Goal: Task Accomplishment & Management: Use online tool/utility

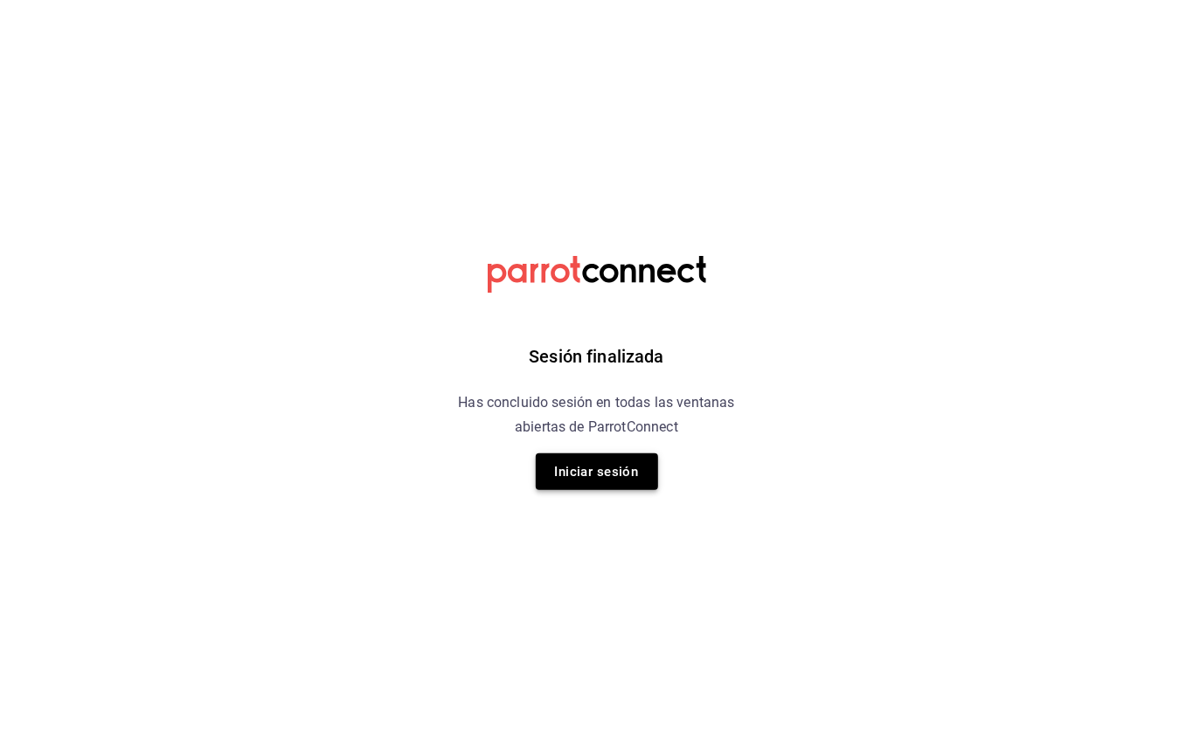
click at [613, 477] on button "Iniciar sesión" at bounding box center [597, 471] width 122 height 37
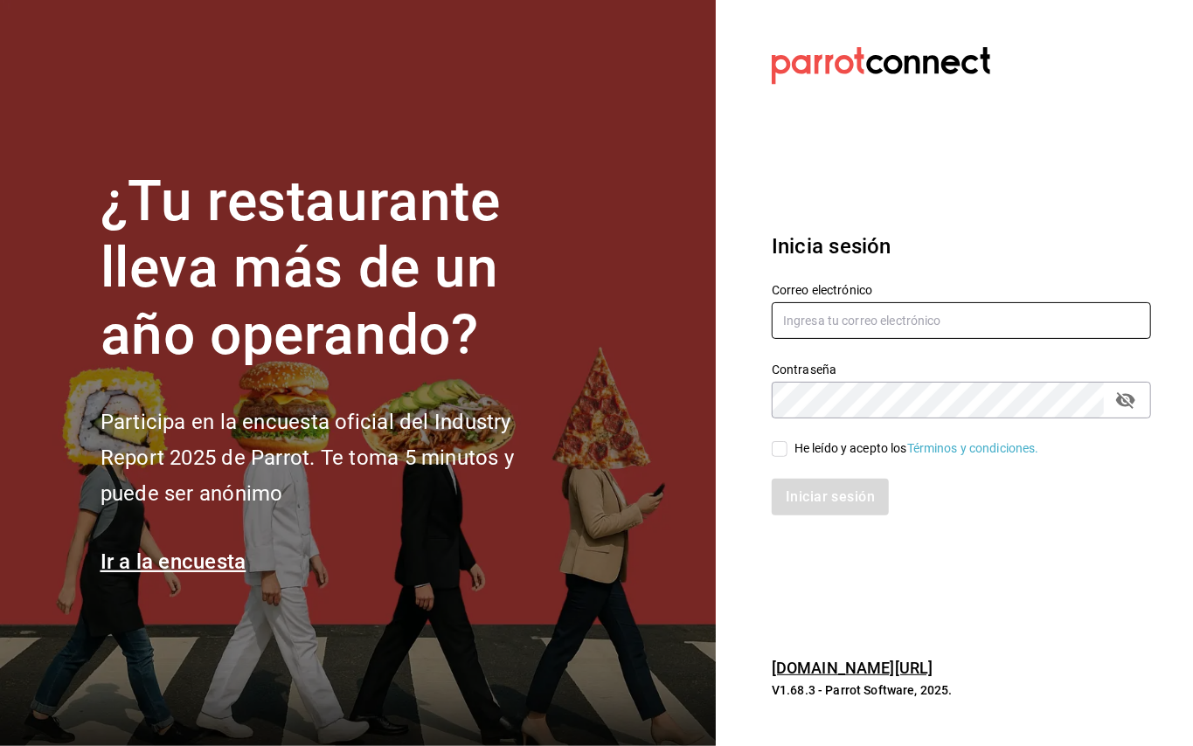
type input "administracion@restaurantelatino.com"
click at [788, 440] on span "He leído y acepto los Términos y condiciones." at bounding box center [913, 449] width 252 height 18
click at [787, 441] on input "He leído y acepto los Términos y condiciones." at bounding box center [780, 449] width 16 height 16
checkbox input "true"
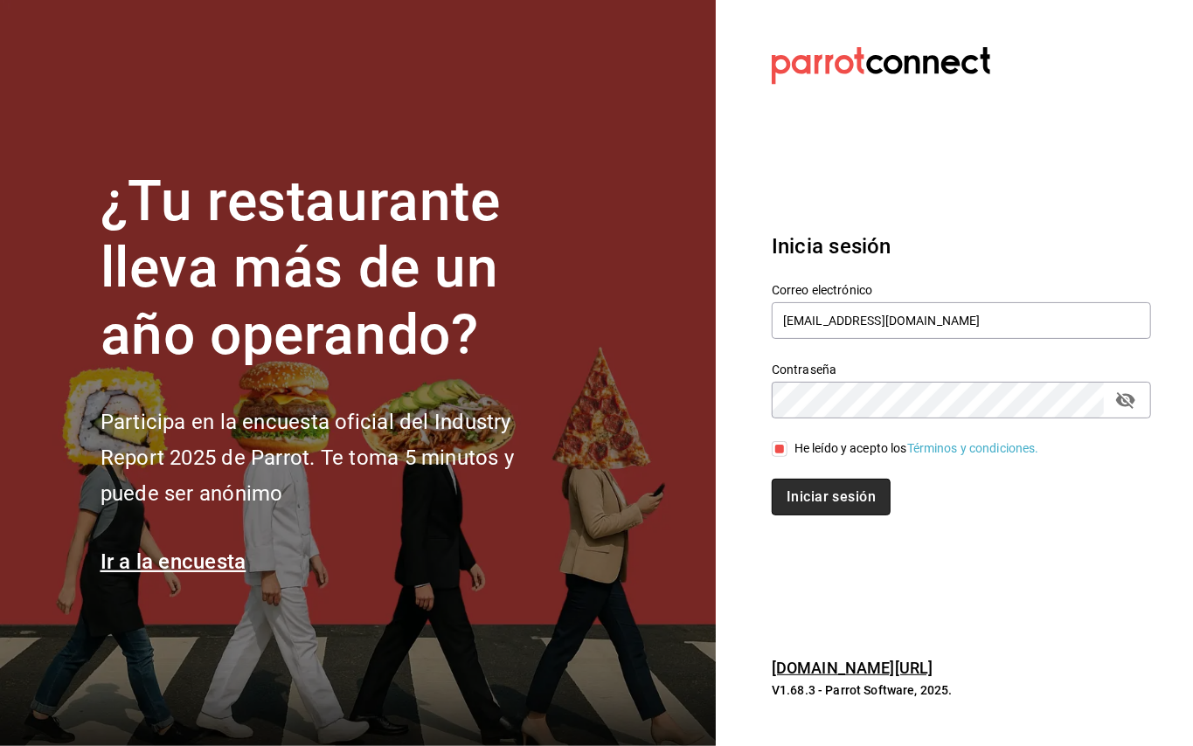
click at [828, 507] on button "Iniciar sesión" at bounding box center [831, 497] width 119 height 37
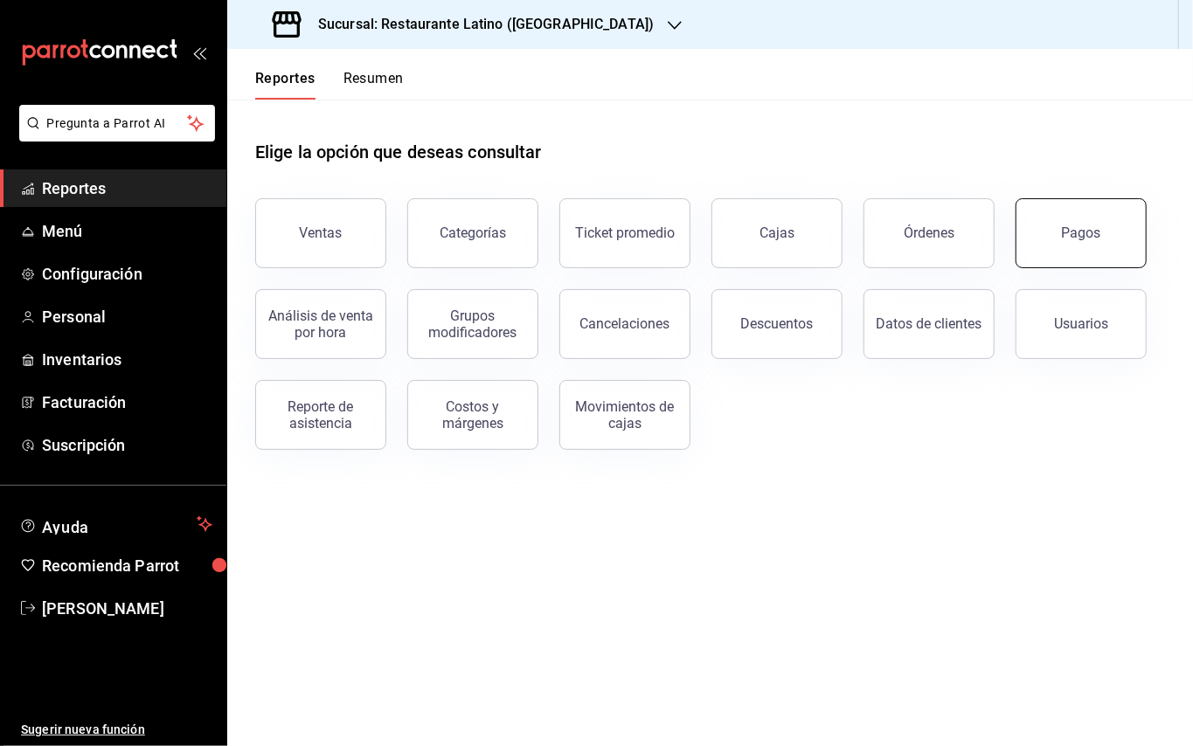
click at [1056, 238] on button "Pagos" at bounding box center [1080, 233] width 131 height 70
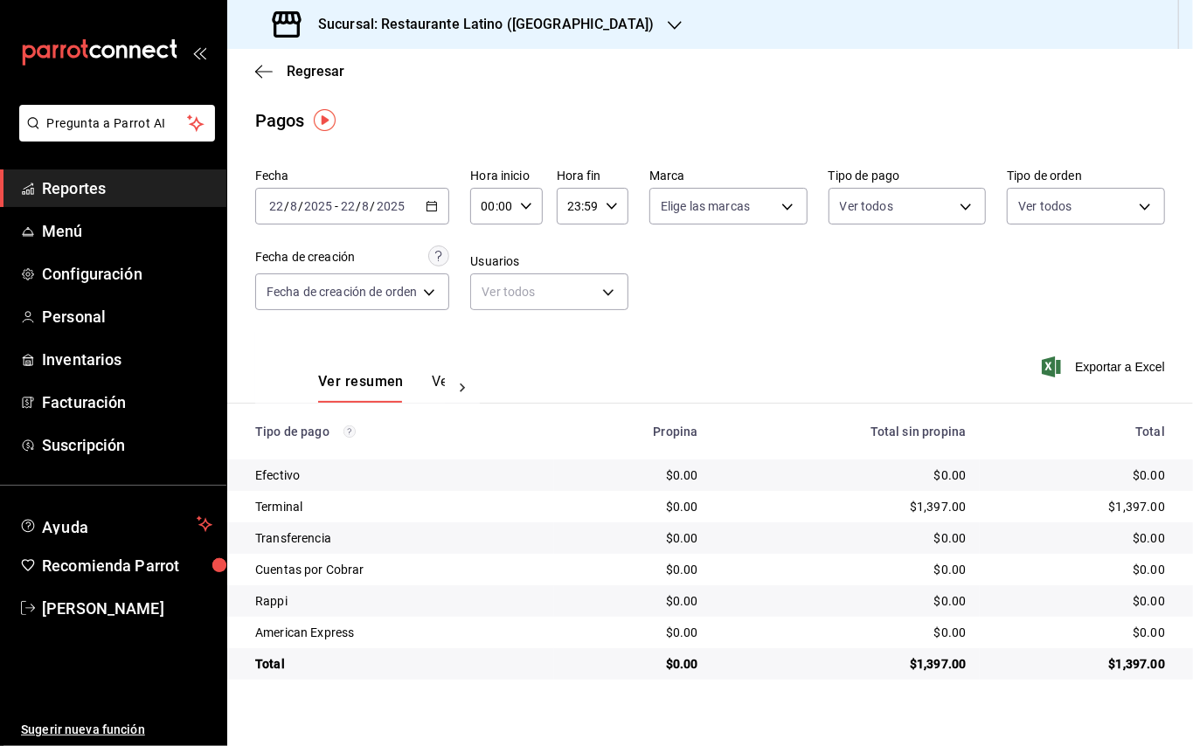
click at [509, 22] on h3 "Sucursal: Restaurante Latino ([GEOGRAPHIC_DATA])" at bounding box center [479, 24] width 350 height 21
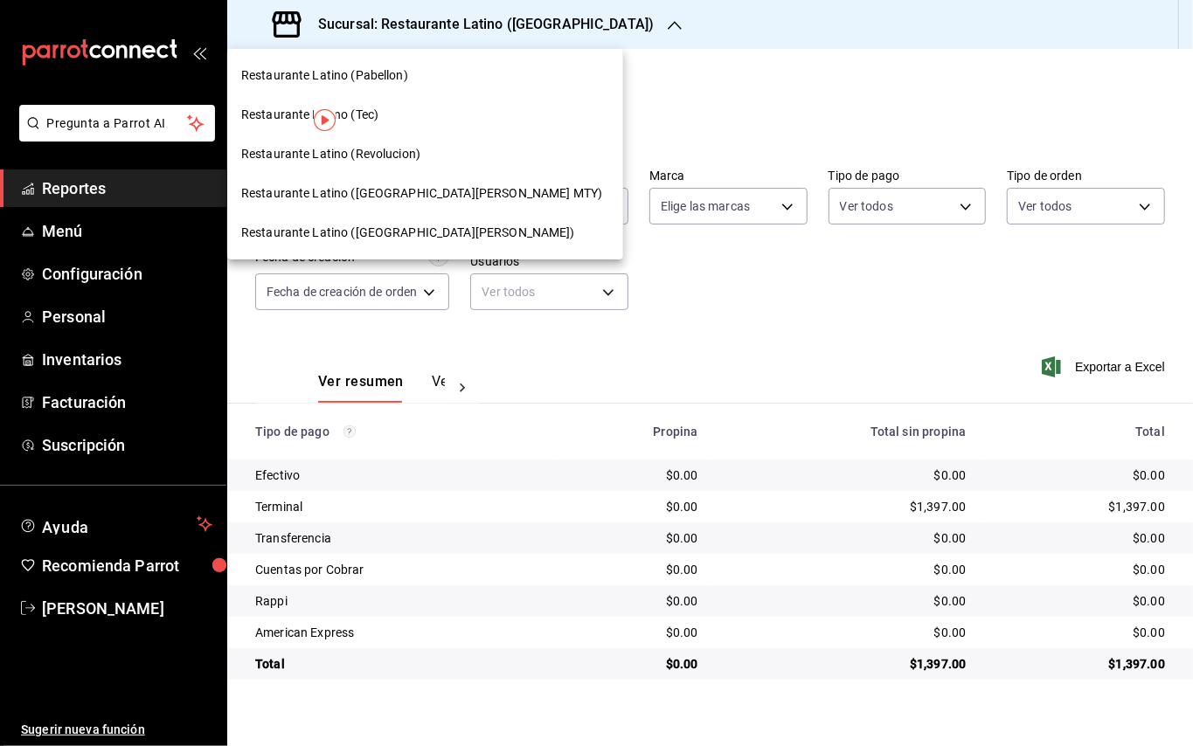
click at [390, 204] on div "Restaurante Latino ([GEOGRAPHIC_DATA][PERSON_NAME] MTY)" at bounding box center [425, 193] width 396 height 39
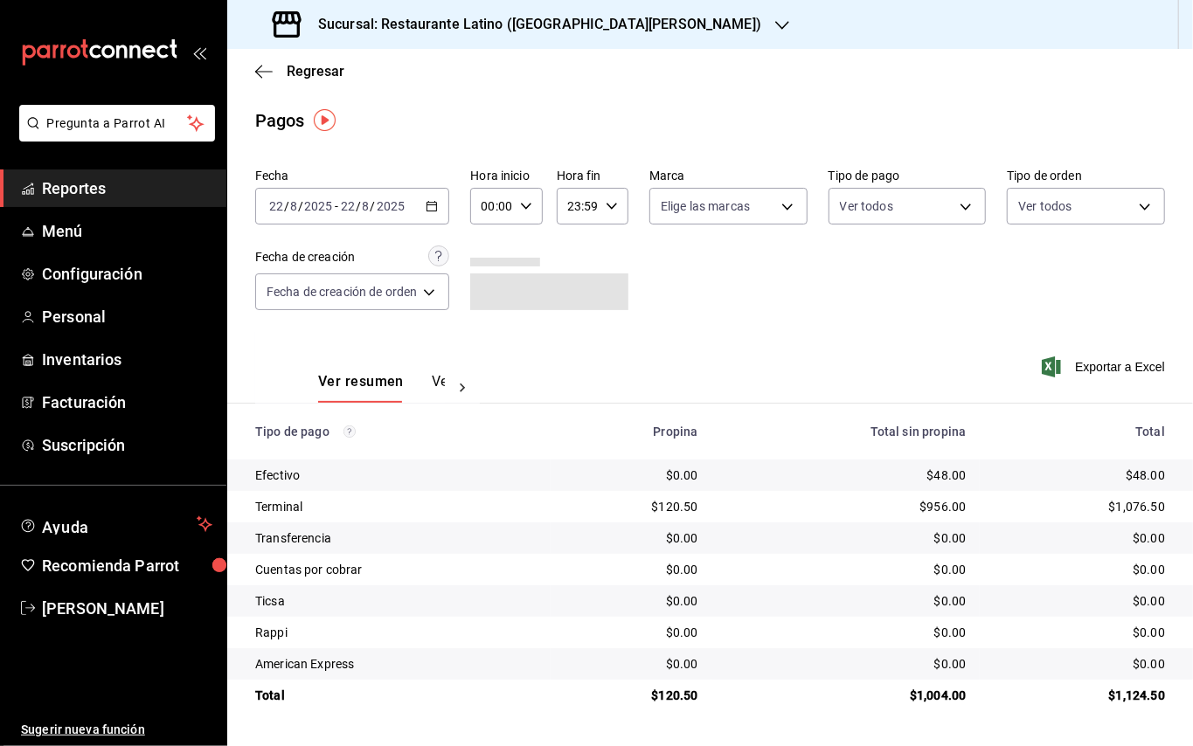
click at [435, 206] on icon "button" at bounding box center [432, 206] width 12 height 12
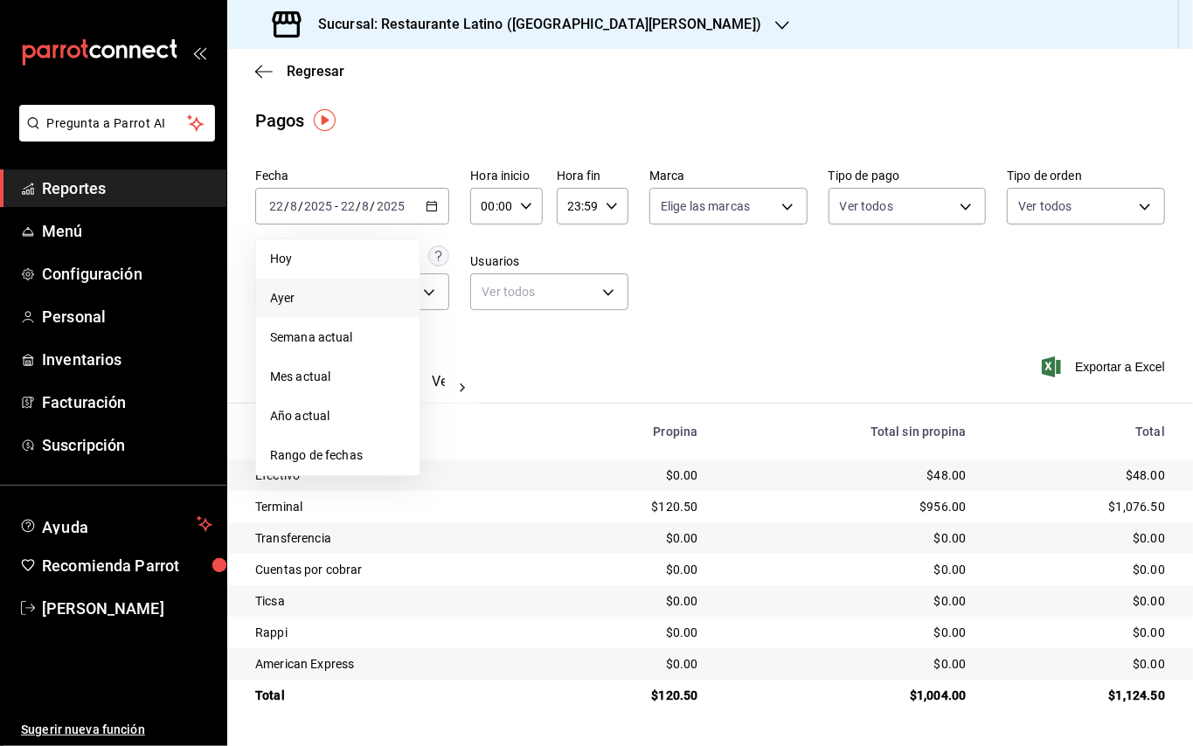
click at [315, 292] on span "Ayer" at bounding box center [337, 298] width 135 height 18
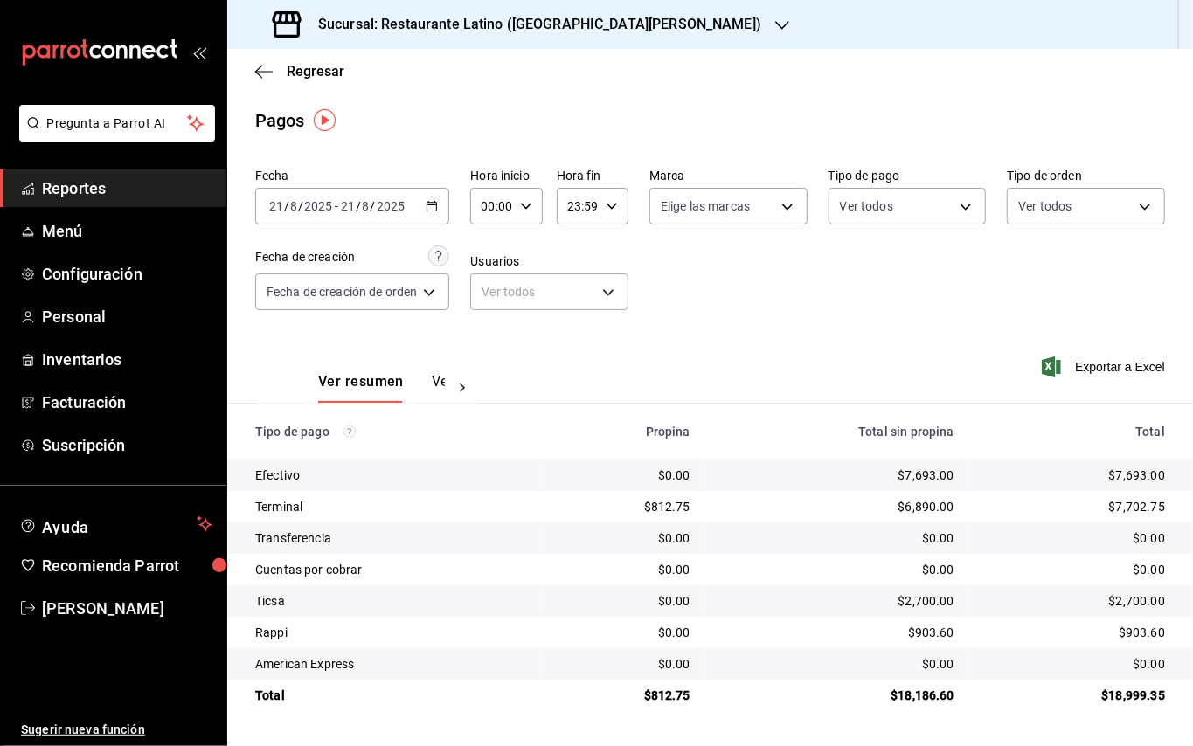
click at [595, 36] on div "Sucursal: Restaurante Latino ([GEOGRAPHIC_DATA][PERSON_NAME])" at bounding box center [518, 24] width 555 height 49
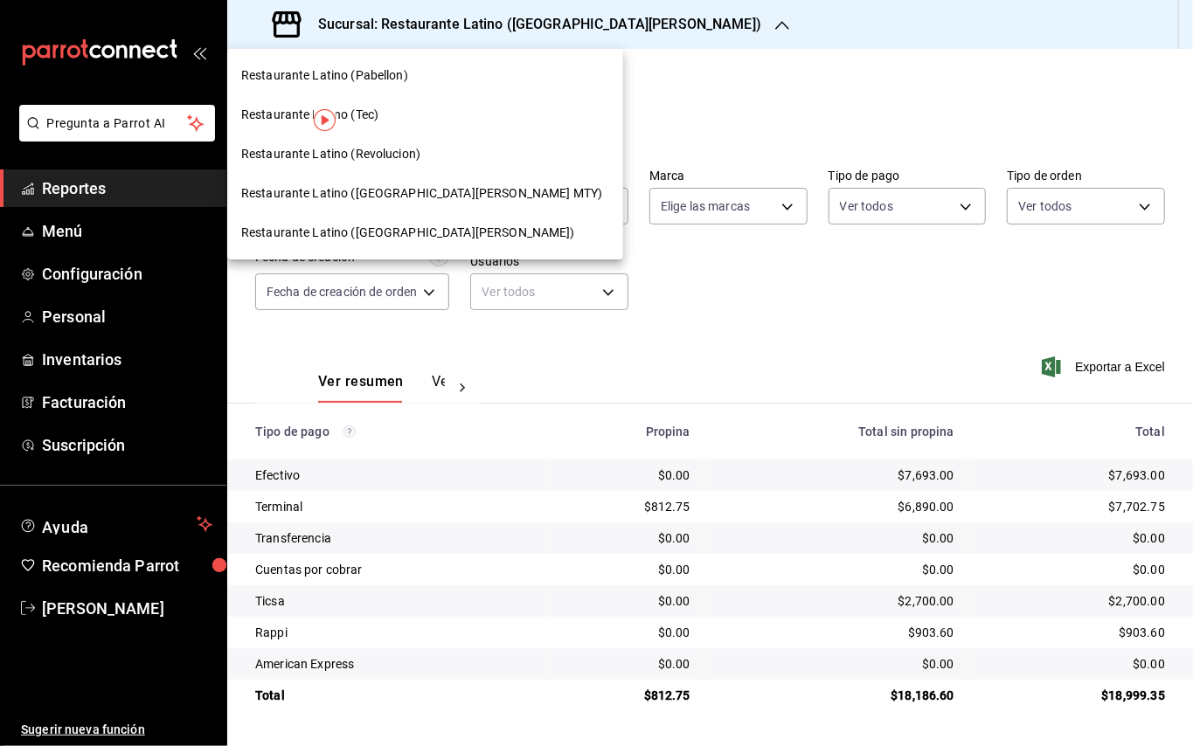
click at [416, 151] on span "Restaurante Latino (Revolucion)" at bounding box center [330, 154] width 179 height 18
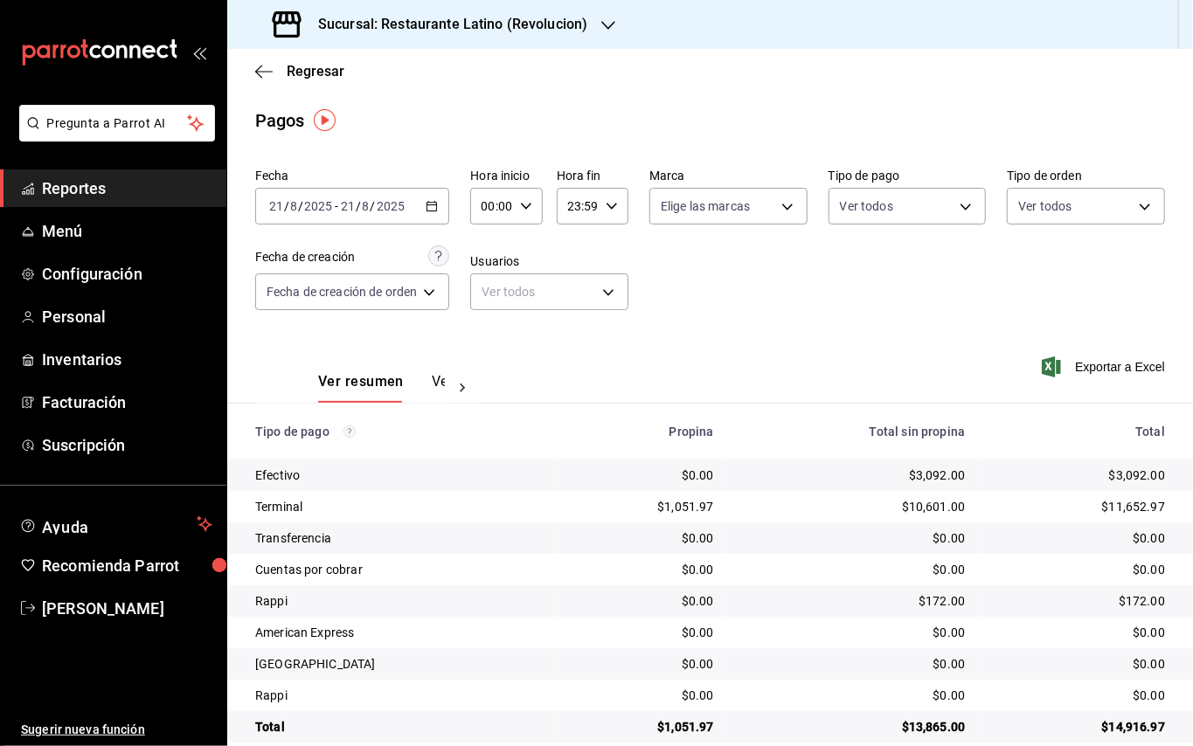
click at [470, 33] on h3 "Sucursal: Restaurante Latino (Revolucion)" at bounding box center [445, 24] width 283 height 21
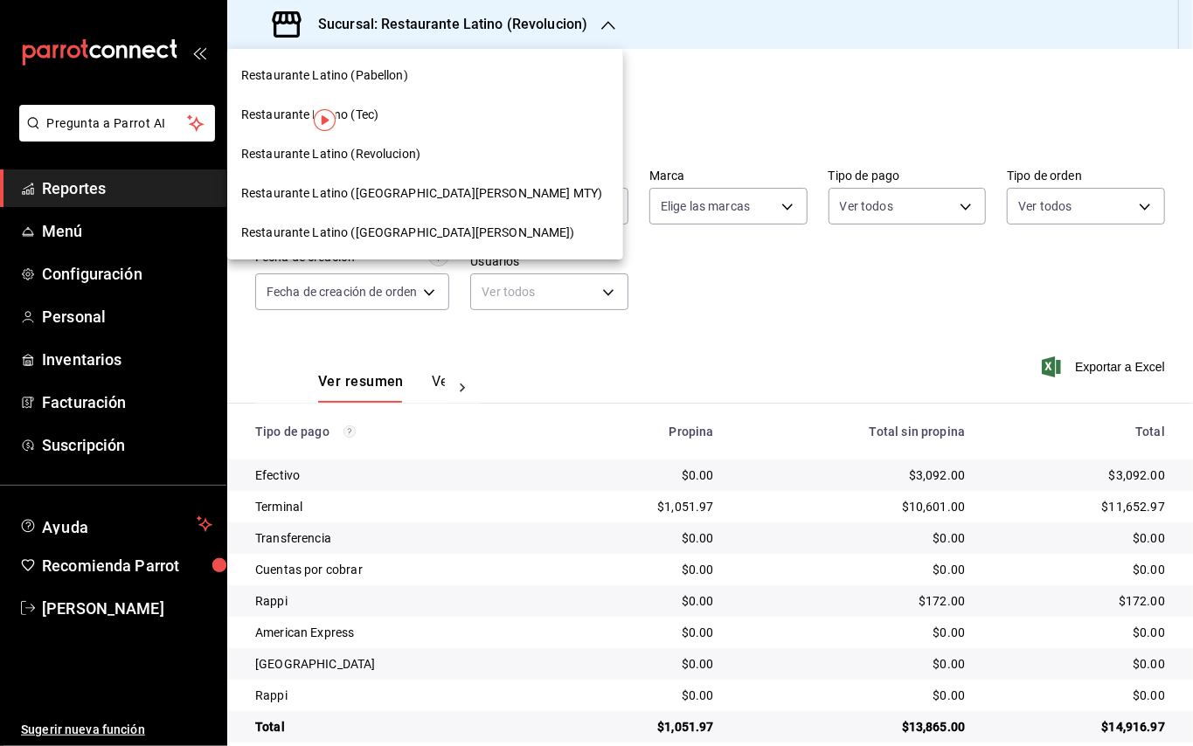
click at [447, 63] on div "Restaurante Latino (Pabellon)" at bounding box center [425, 75] width 396 height 39
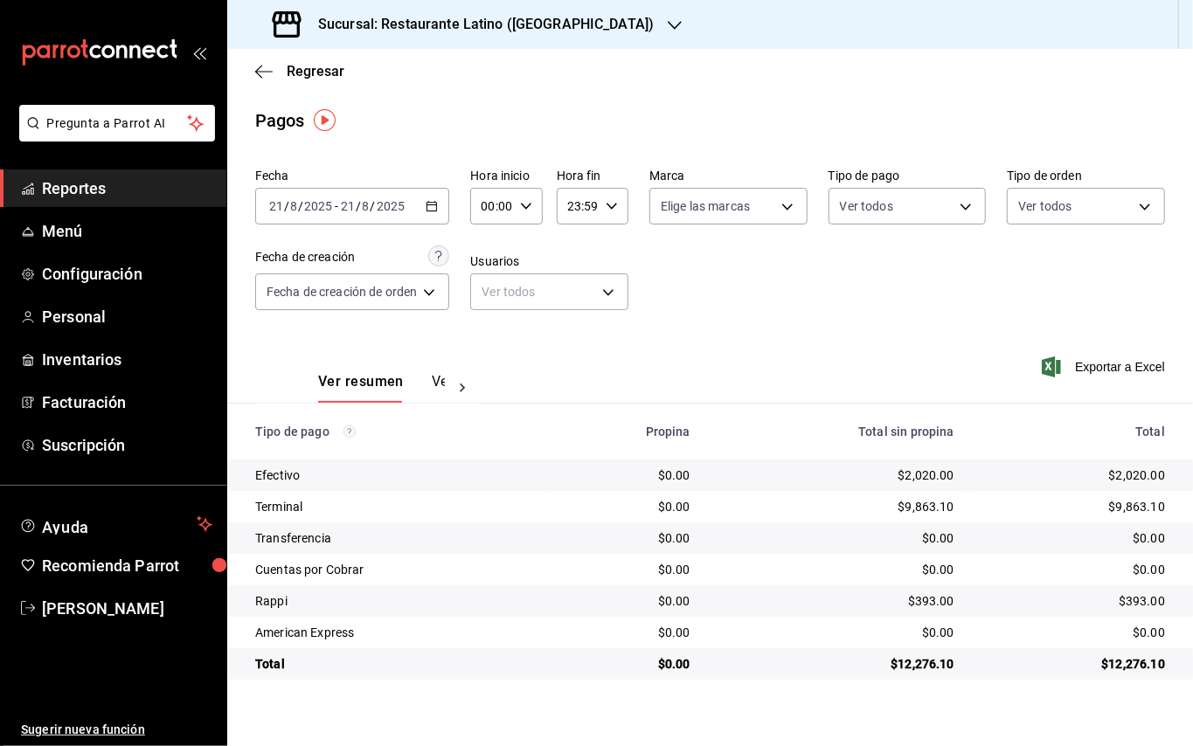
click at [680, 341] on div "Ver resumen Ver pagos Exportar a Excel" at bounding box center [710, 377] width 966 height 93
click at [536, 35] on div "Sucursal: Restaurante Latino ([GEOGRAPHIC_DATA])" at bounding box center [464, 24] width 447 height 49
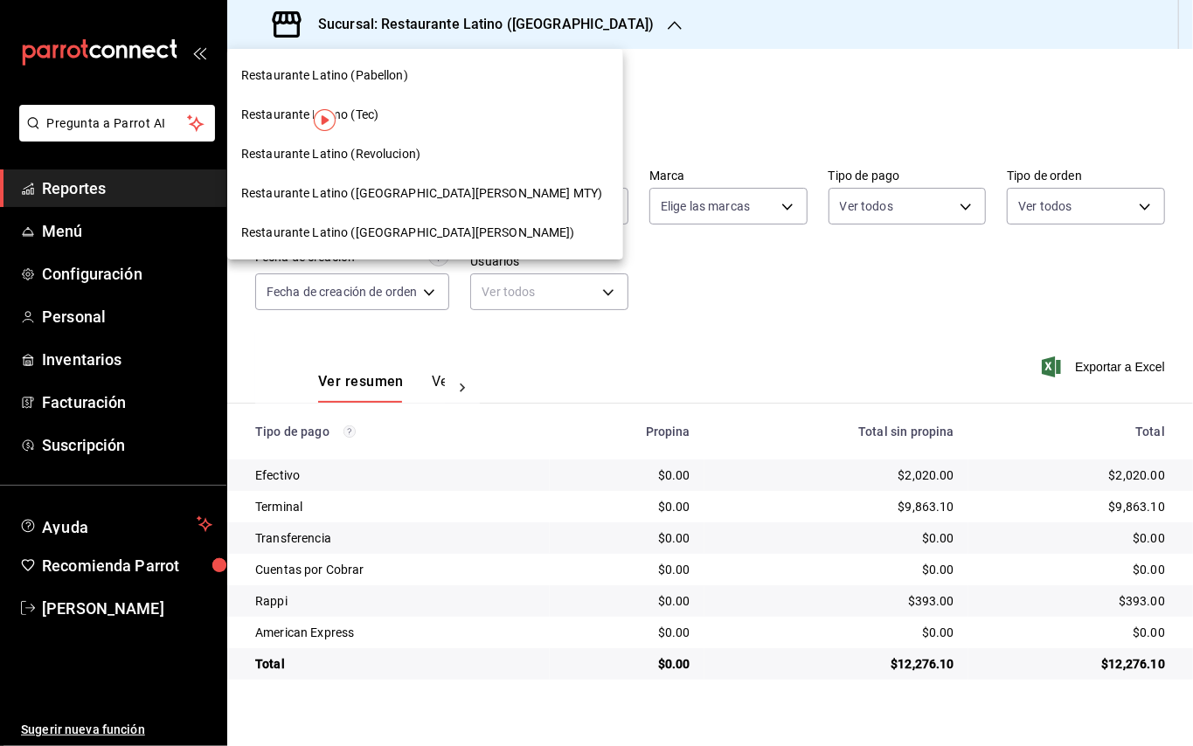
click at [439, 236] on div "Restaurante Latino ([GEOGRAPHIC_DATA][PERSON_NAME])" at bounding box center [425, 233] width 368 height 18
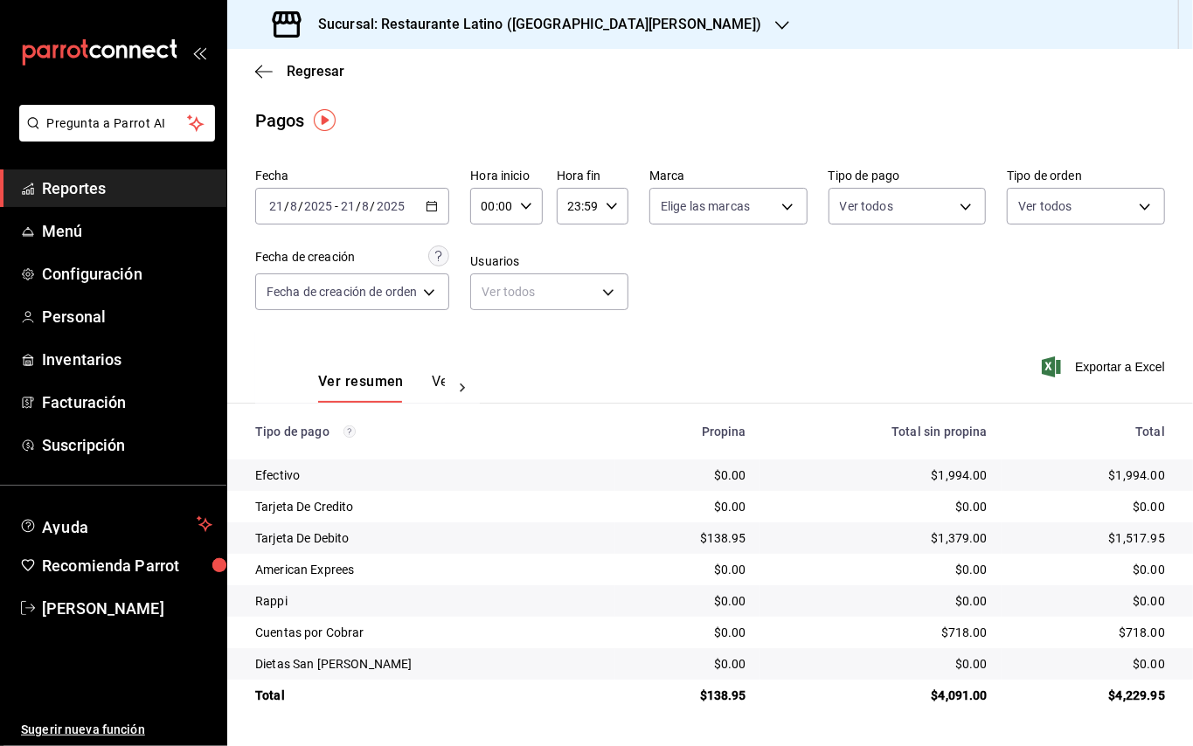
click at [519, 33] on h3 "Sucursal: Restaurante Latino ([GEOGRAPHIC_DATA][PERSON_NAME])" at bounding box center [532, 24] width 457 height 21
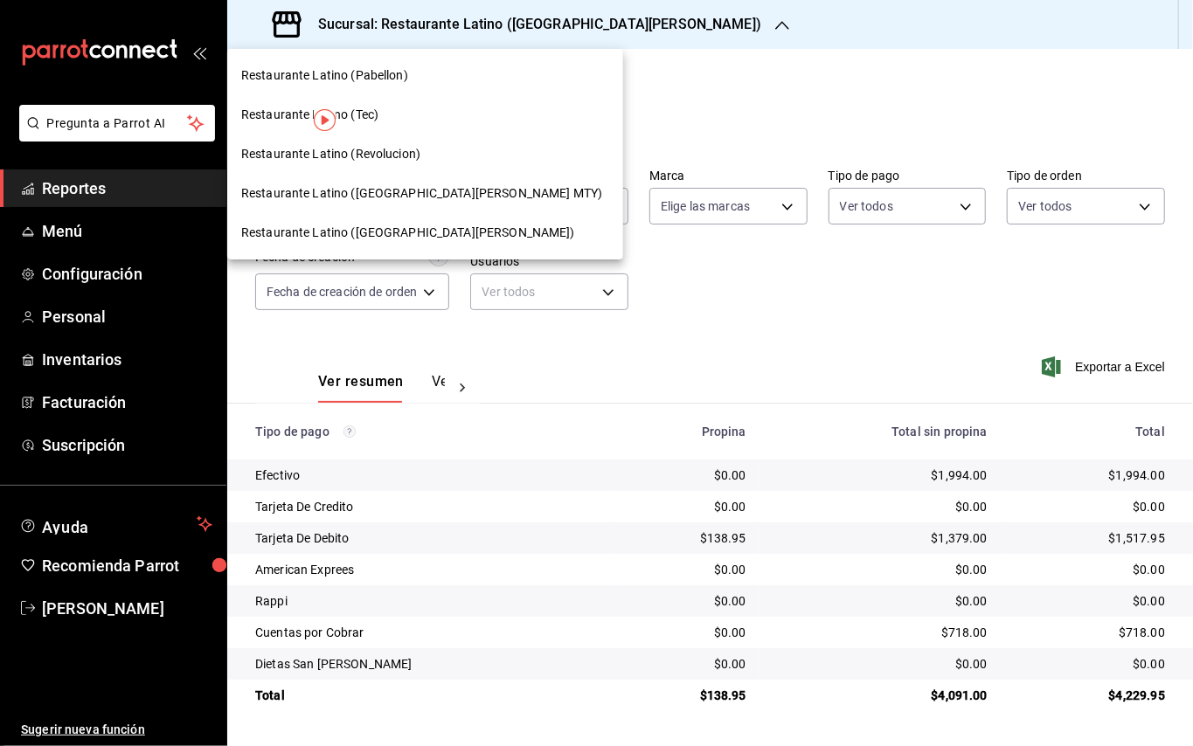
click at [388, 107] on div "Restaurante Latino (Tec)" at bounding box center [425, 115] width 368 height 18
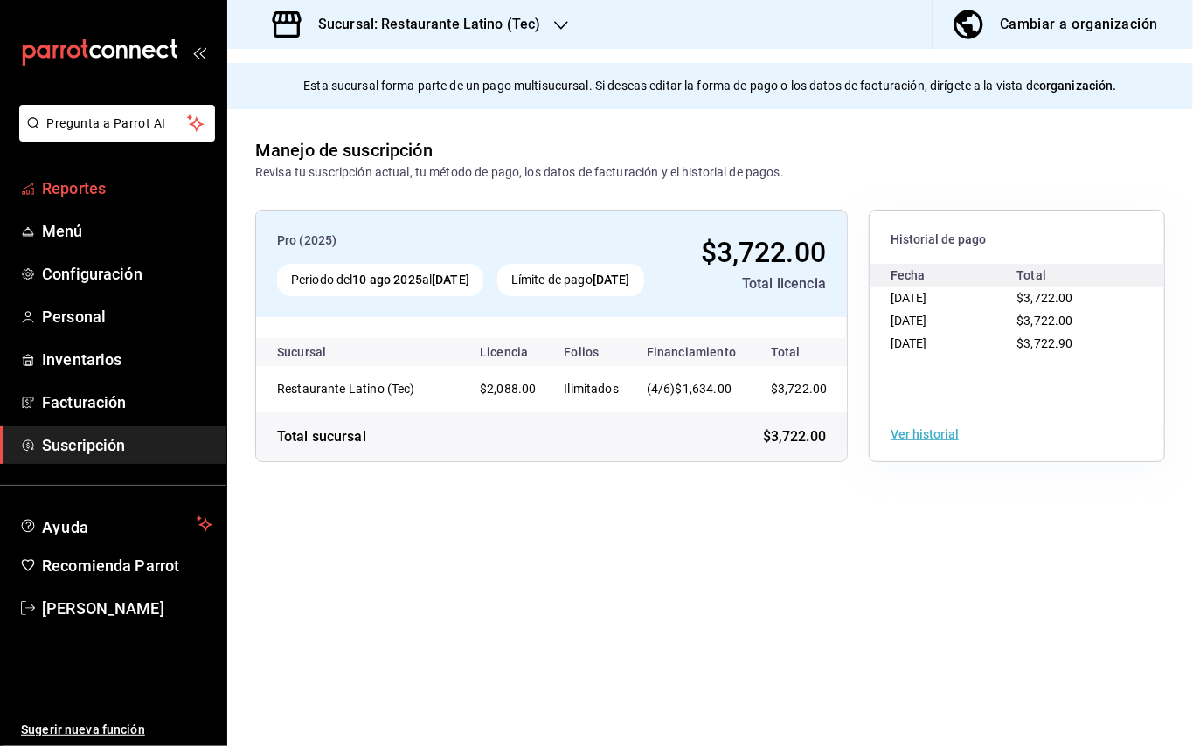
click at [98, 196] on span "Reportes" at bounding box center [127, 189] width 170 height 24
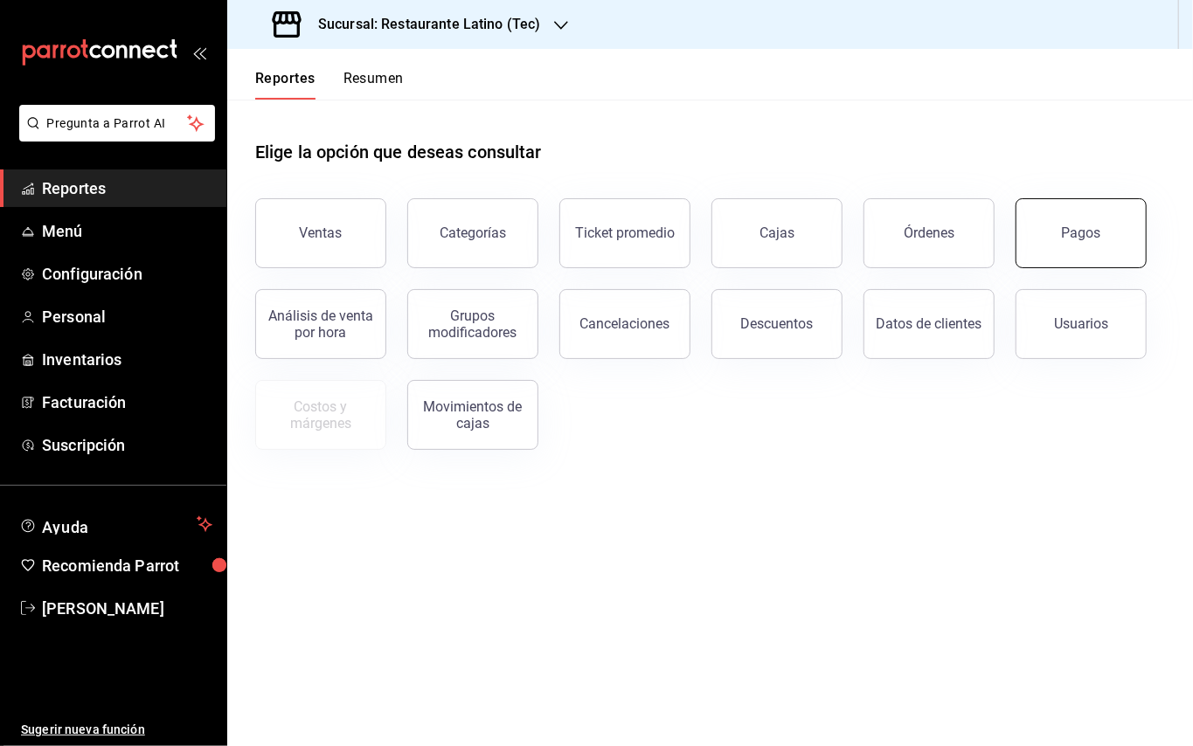
click at [1089, 239] on div "Pagos" at bounding box center [1081, 233] width 39 height 17
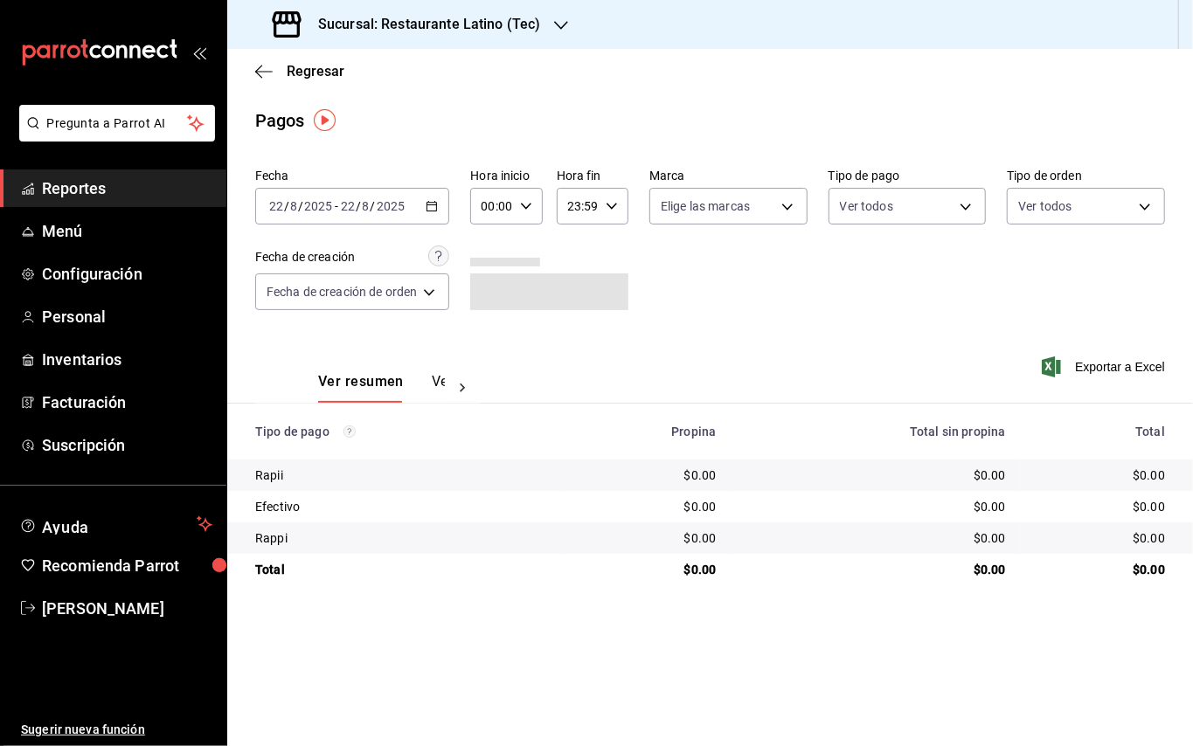
click at [428, 200] on icon "button" at bounding box center [432, 206] width 12 height 12
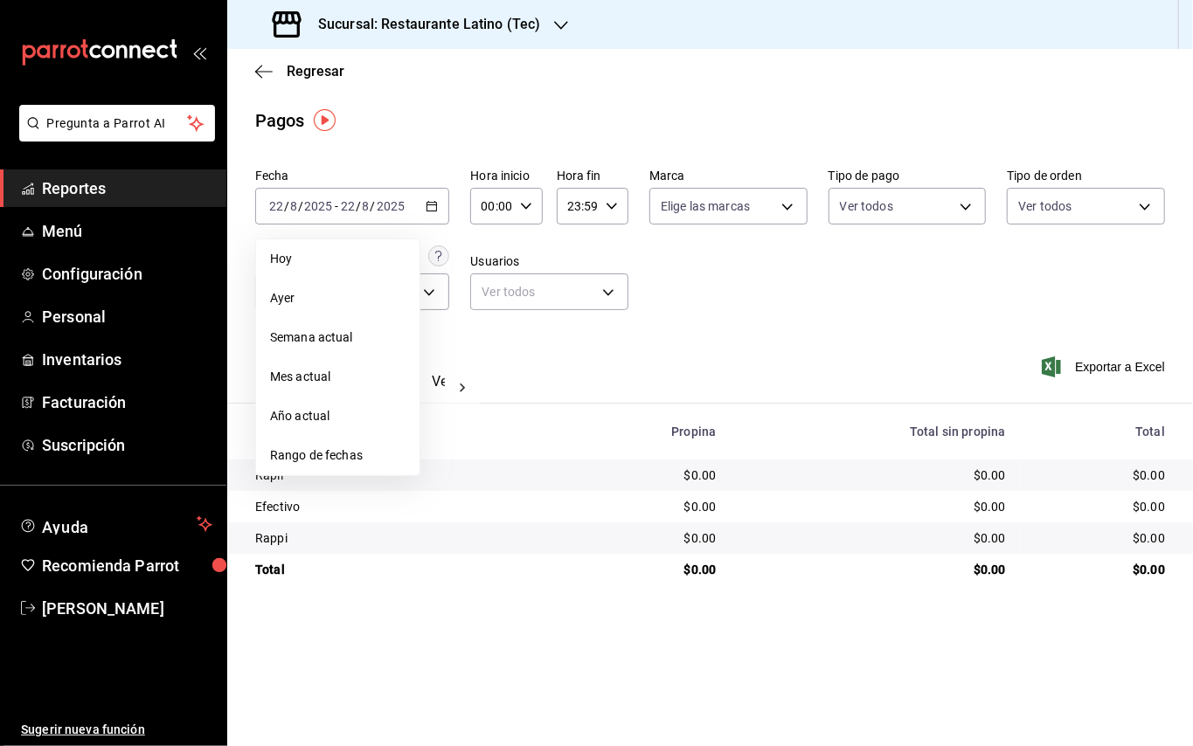
click at [351, 459] on span "Rango de fechas" at bounding box center [337, 456] width 135 height 18
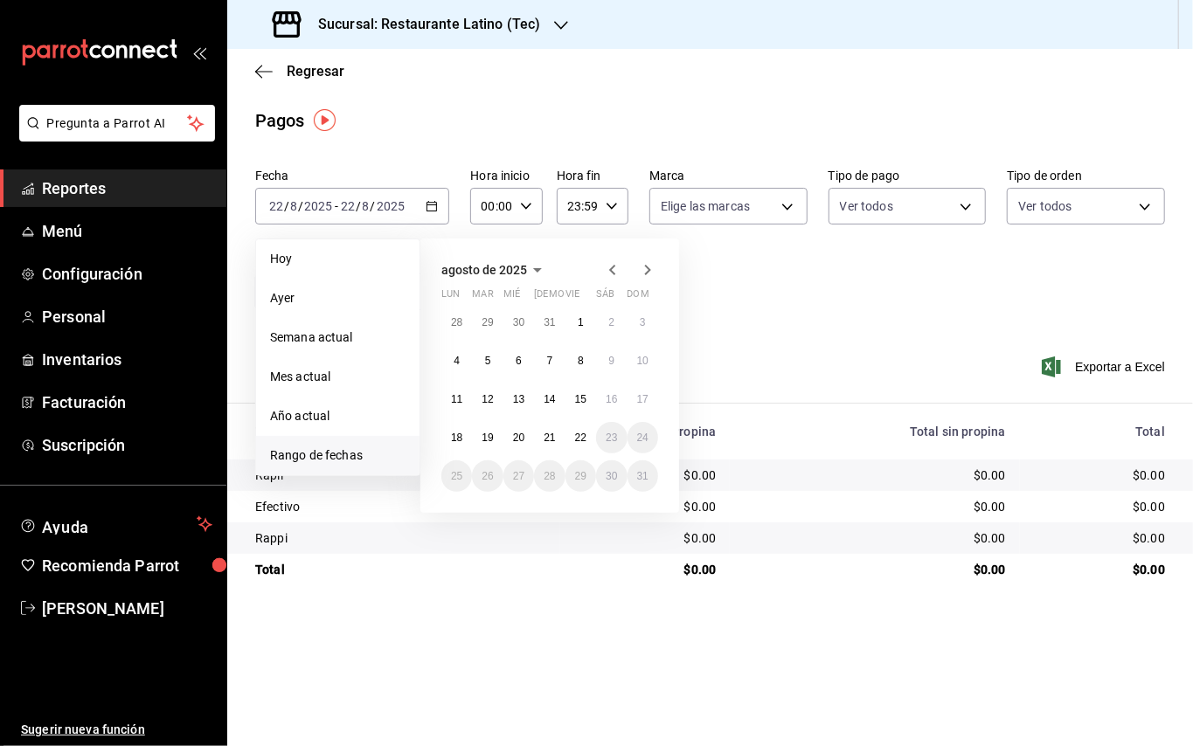
click at [615, 273] on icon "button" at bounding box center [612, 270] width 6 height 10
click at [603, 437] on button "26" at bounding box center [611, 444] width 31 height 31
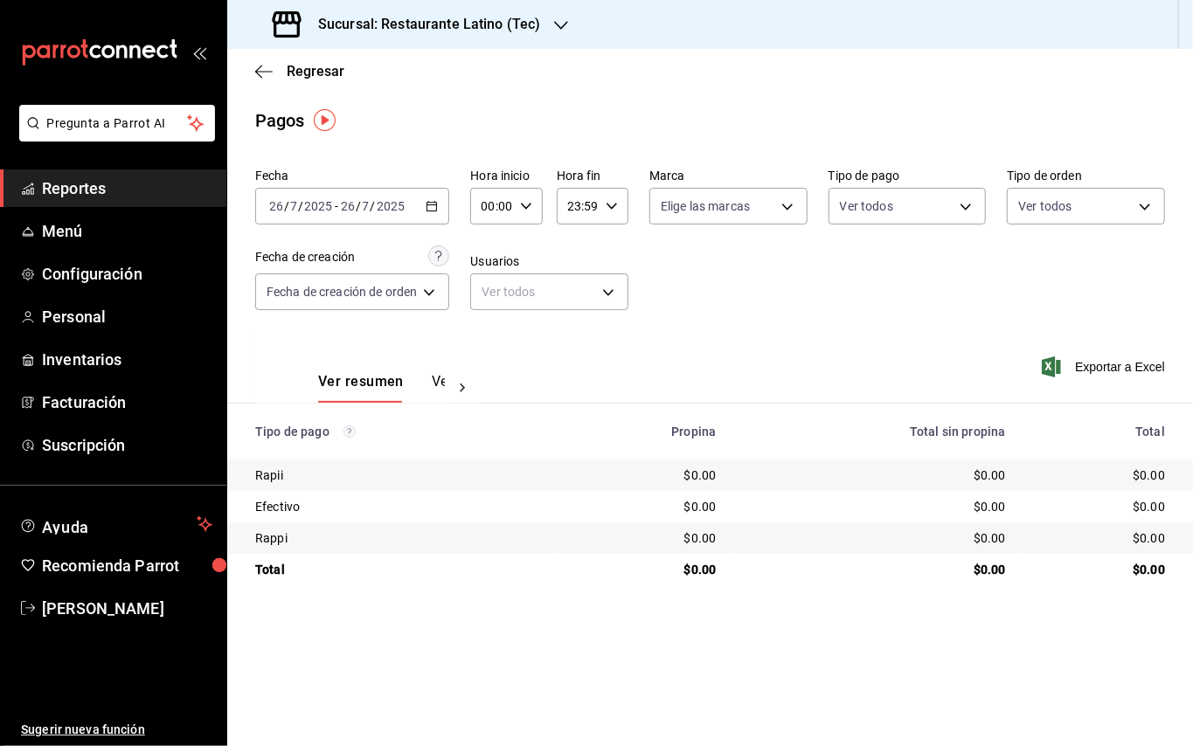
click at [563, 28] on icon "button" at bounding box center [561, 25] width 14 height 14
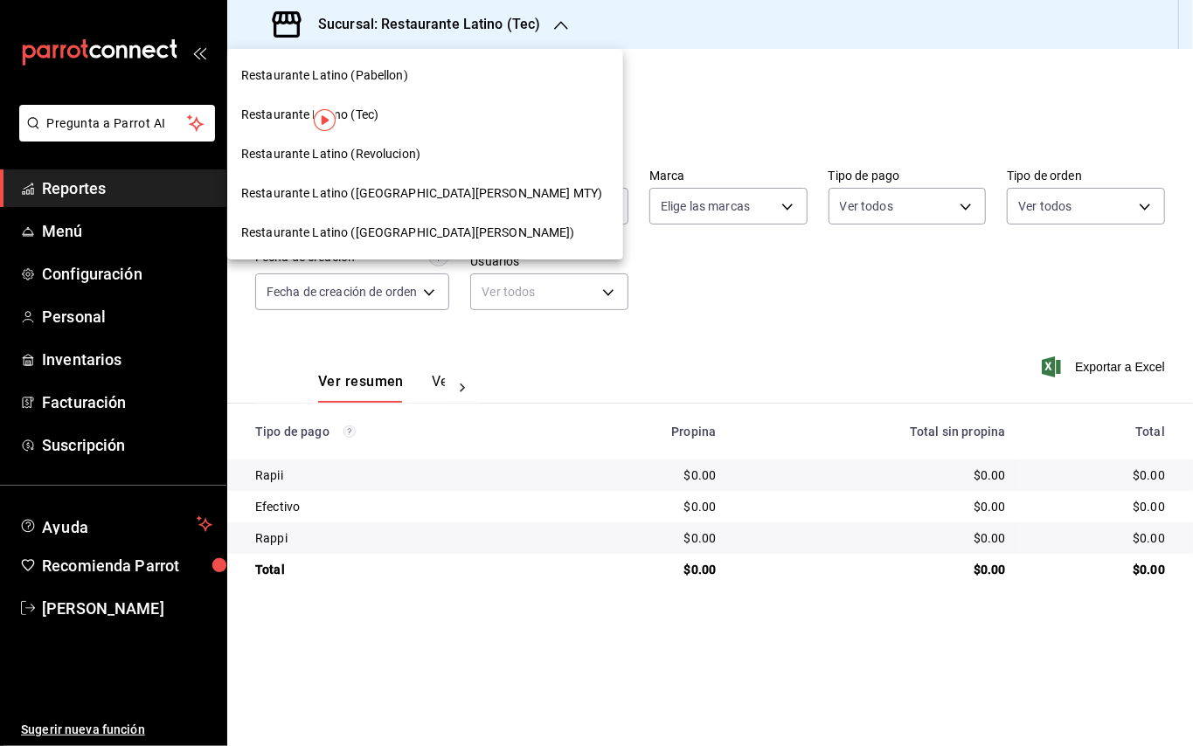
click at [430, 158] on div "Restaurante Latino (Revolucion)" at bounding box center [425, 154] width 368 height 18
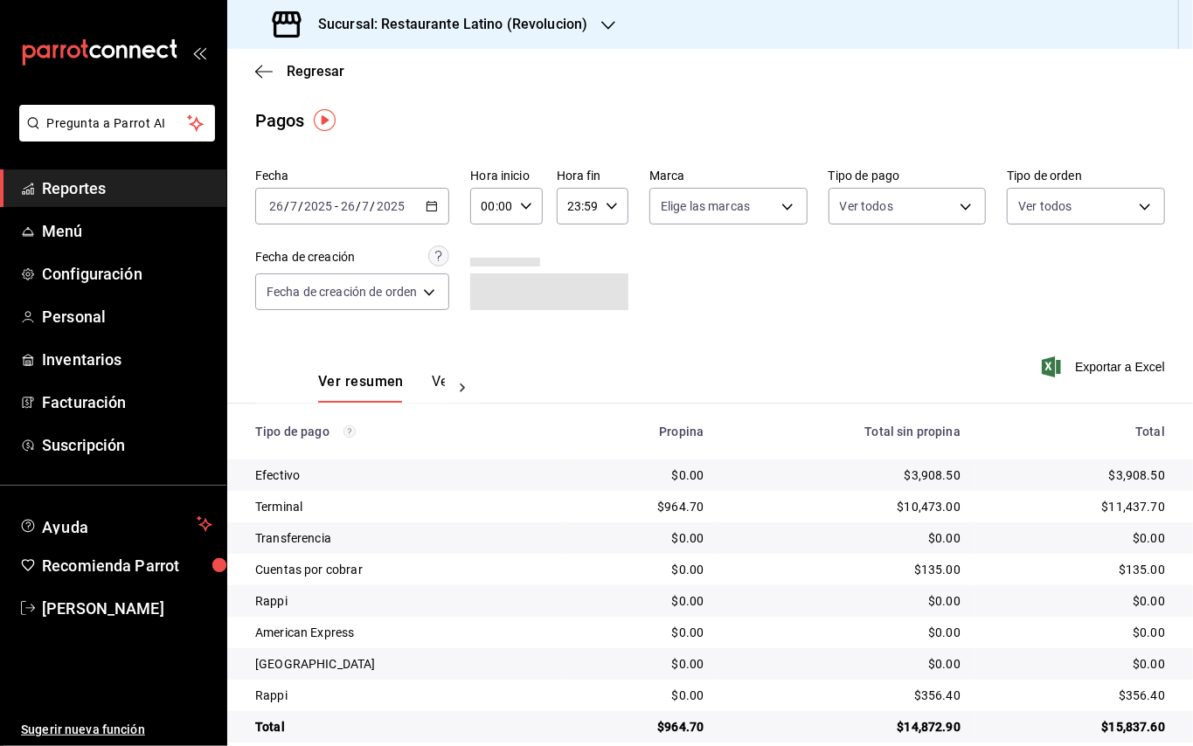
scroll to position [25, 0]
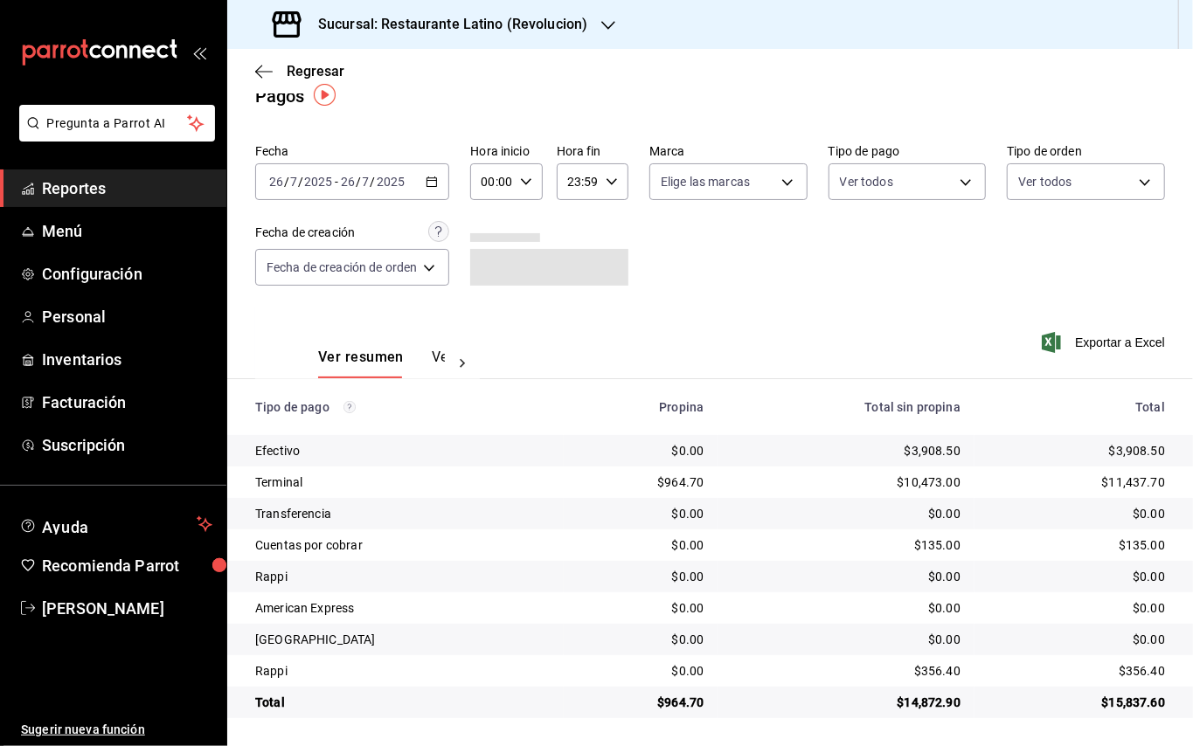
click at [438, 355] on button "Ver pagos" at bounding box center [465, 364] width 66 height 30
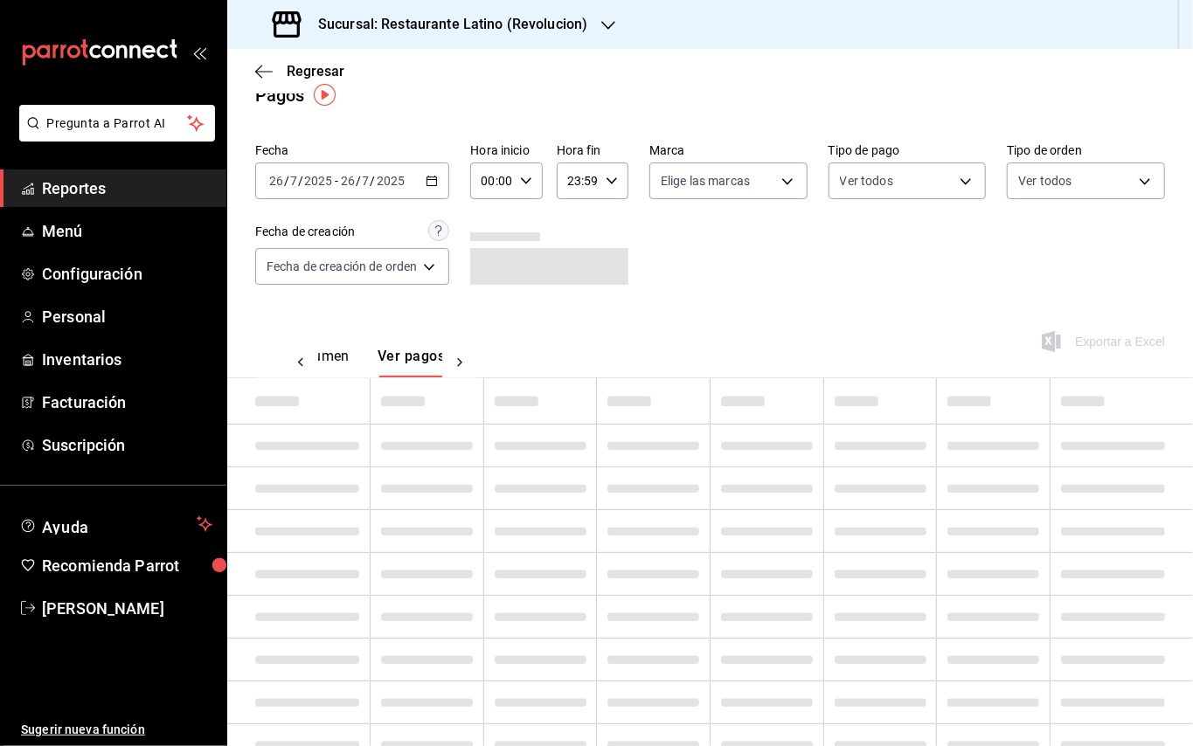
scroll to position [0, 51]
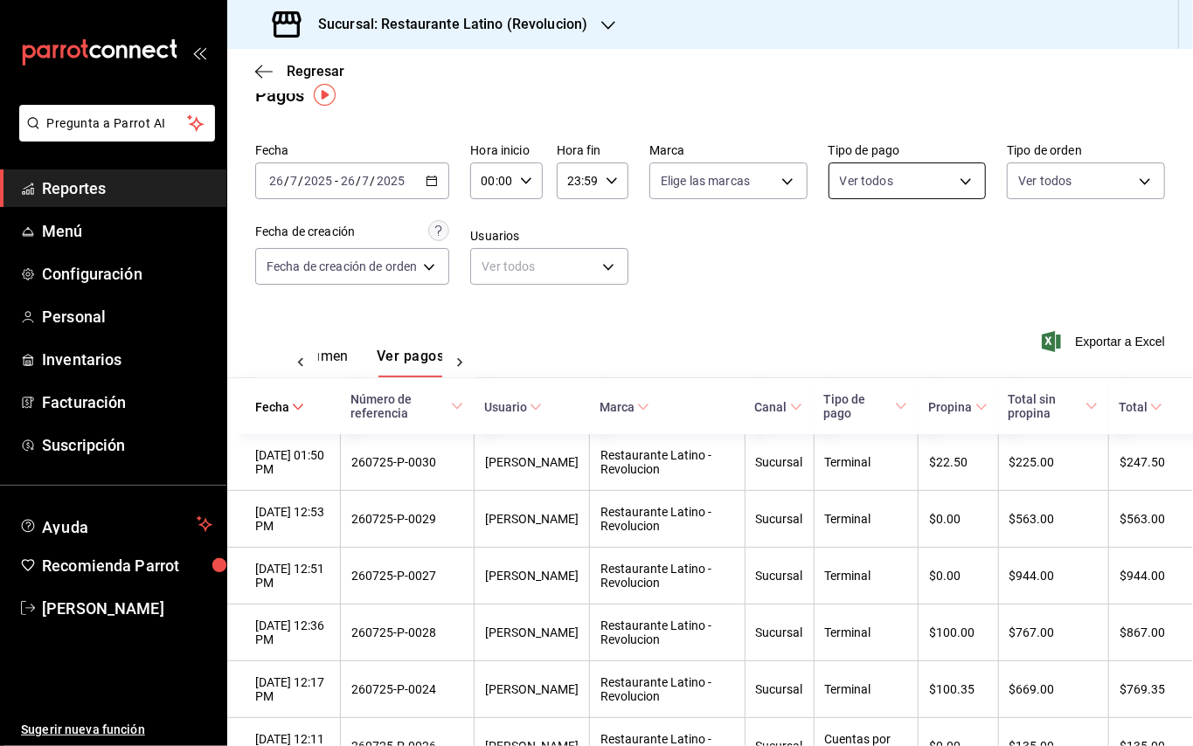
click at [942, 179] on body "Pregunta a Parrot AI Reportes Menú Configuración Personal Inventarios Facturaci…" at bounding box center [596, 373] width 1193 height 746
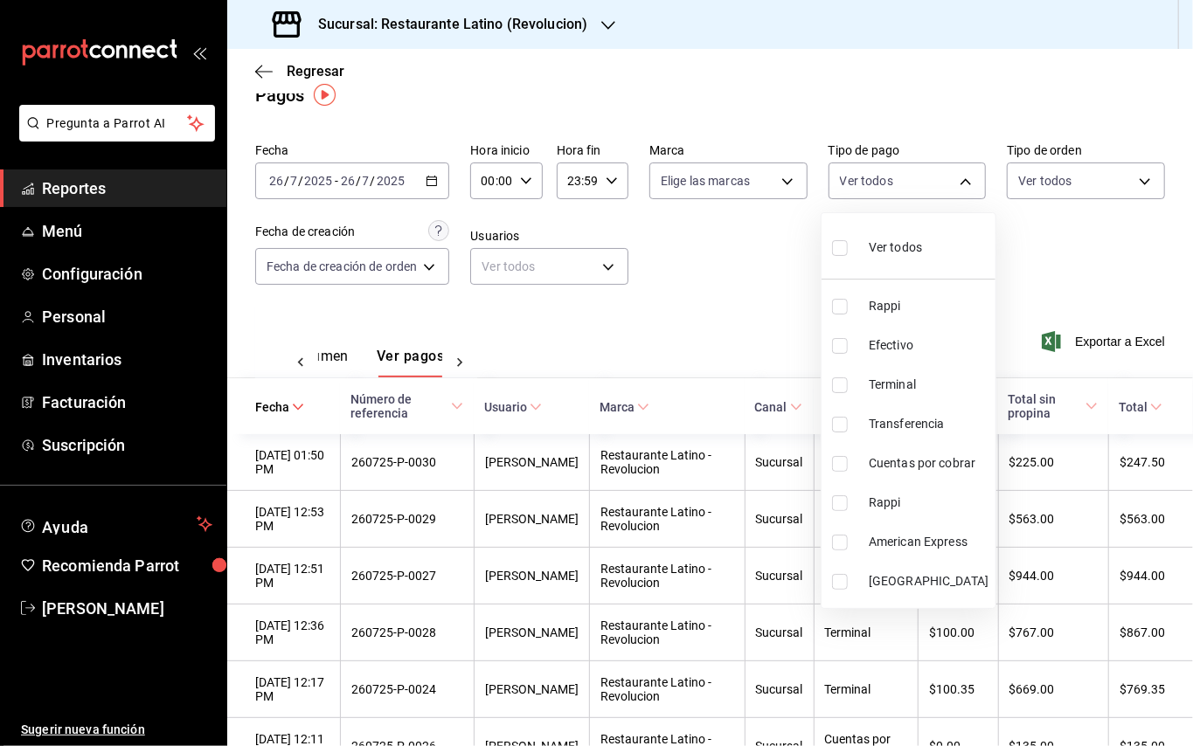
click at [907, 308] on span "Rappi" at bounding box center [929, 306] width 120 height 18
type input "d91a3b9a-4d76-45f8-9c39-ac3646a1bb00"
checkbox input "true"
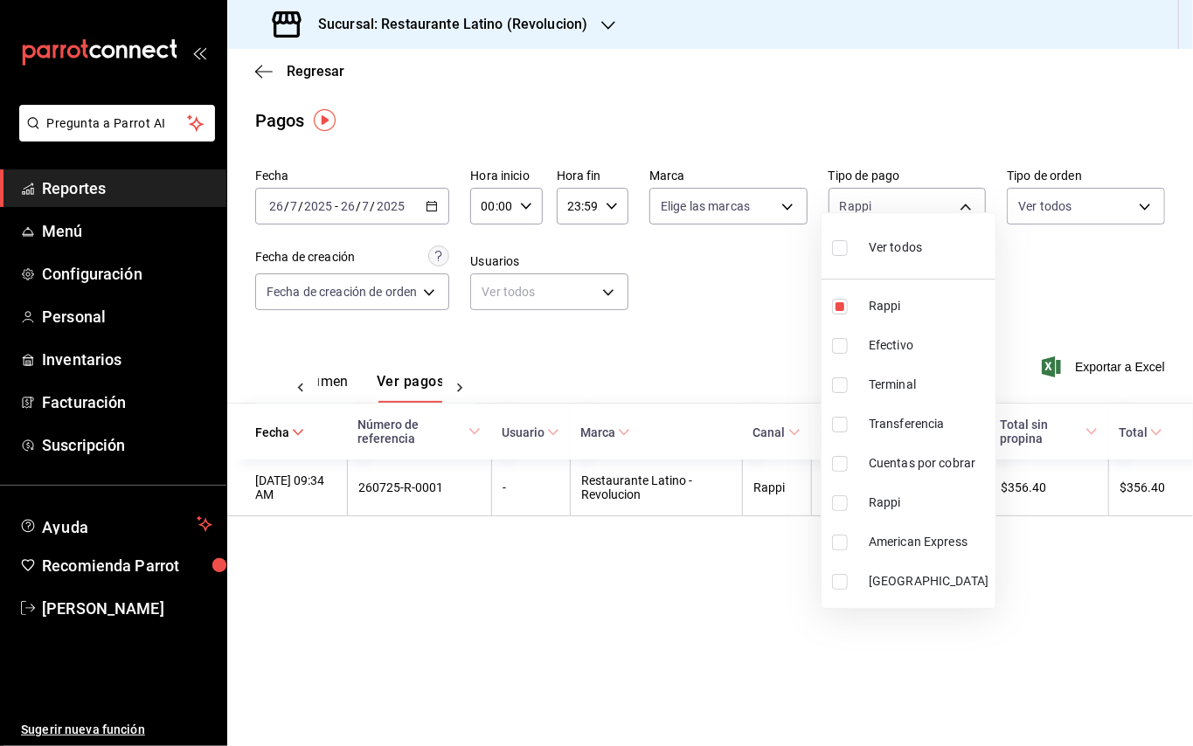
click at [1192, 253] on div at bounding box center [596, 373] width 1193 height 746
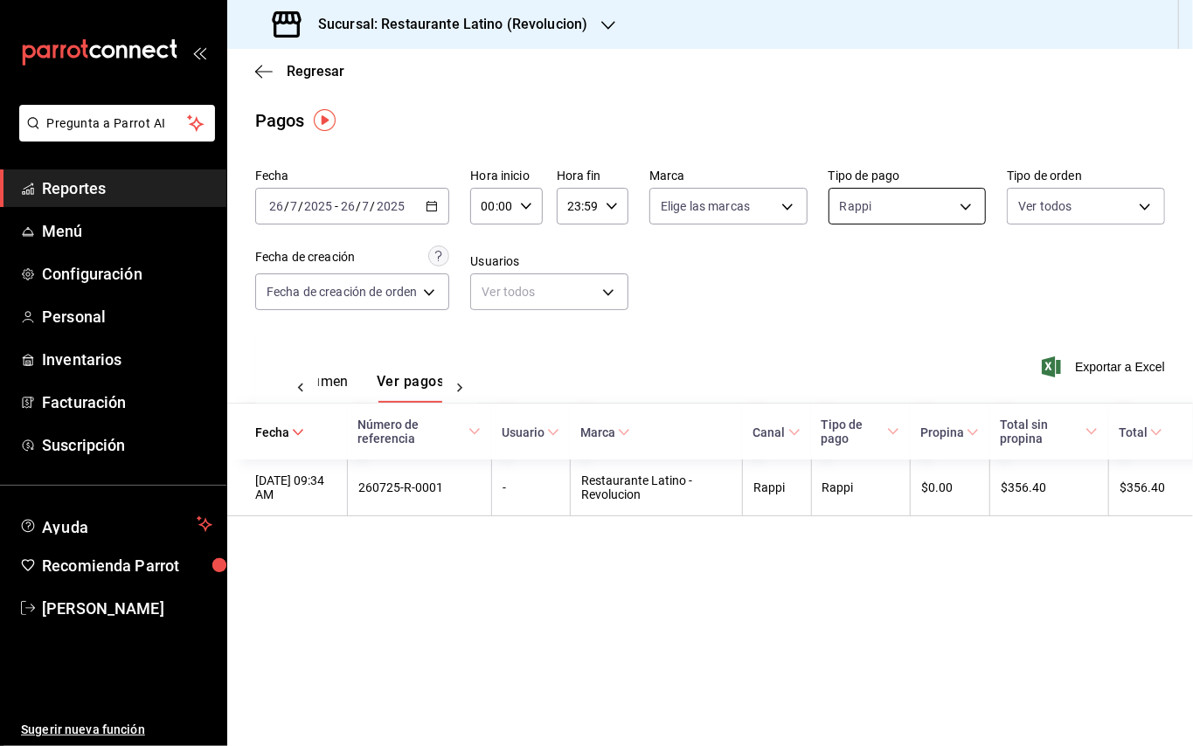
click at [977, 213] on body "Pregunta a Parrot AI Reportes Menú Configuración Personal Inventarios Facturaci…" at bounding box center [596, 373] width 1193 height 746
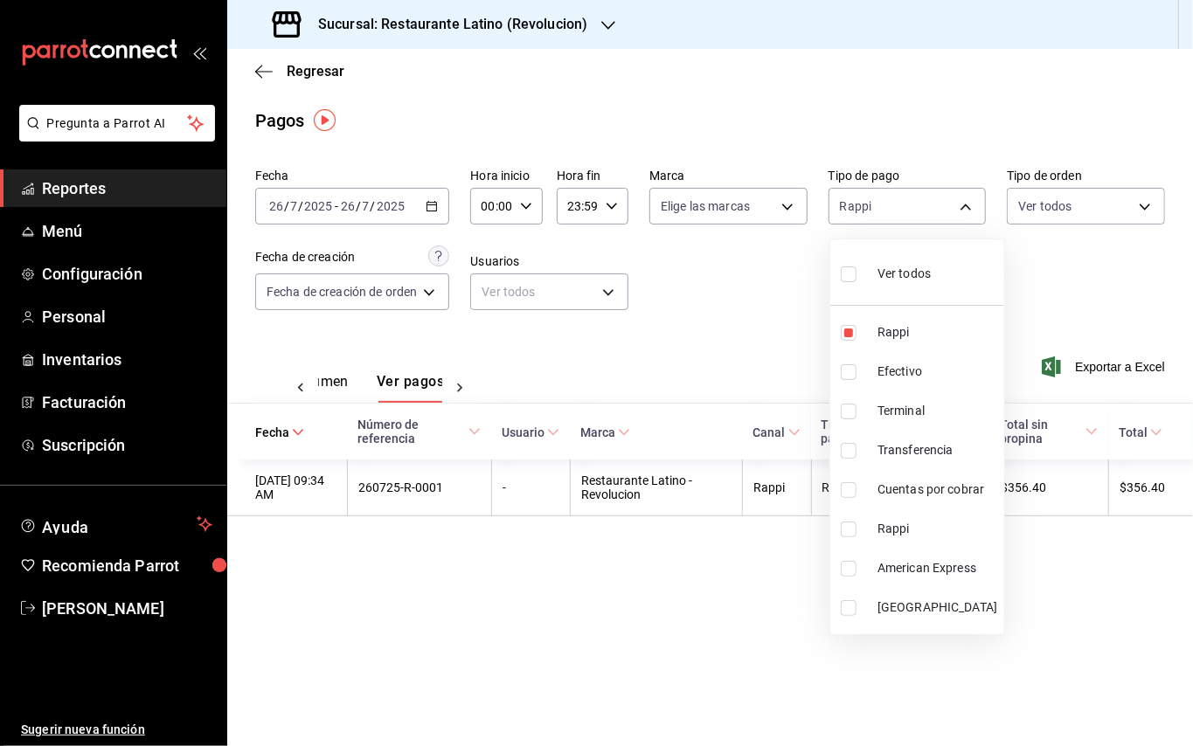
click at [913, 266] on span "Ver todos" at bounding box center [903, 274] width 53 height 18
type input "d91a3b9a-4d76-45f8-9c39-ac3646a1bb00,718f24e6-6c05-4411-8f57-20d9d08846e9,78be4…"
checkbox input "true"
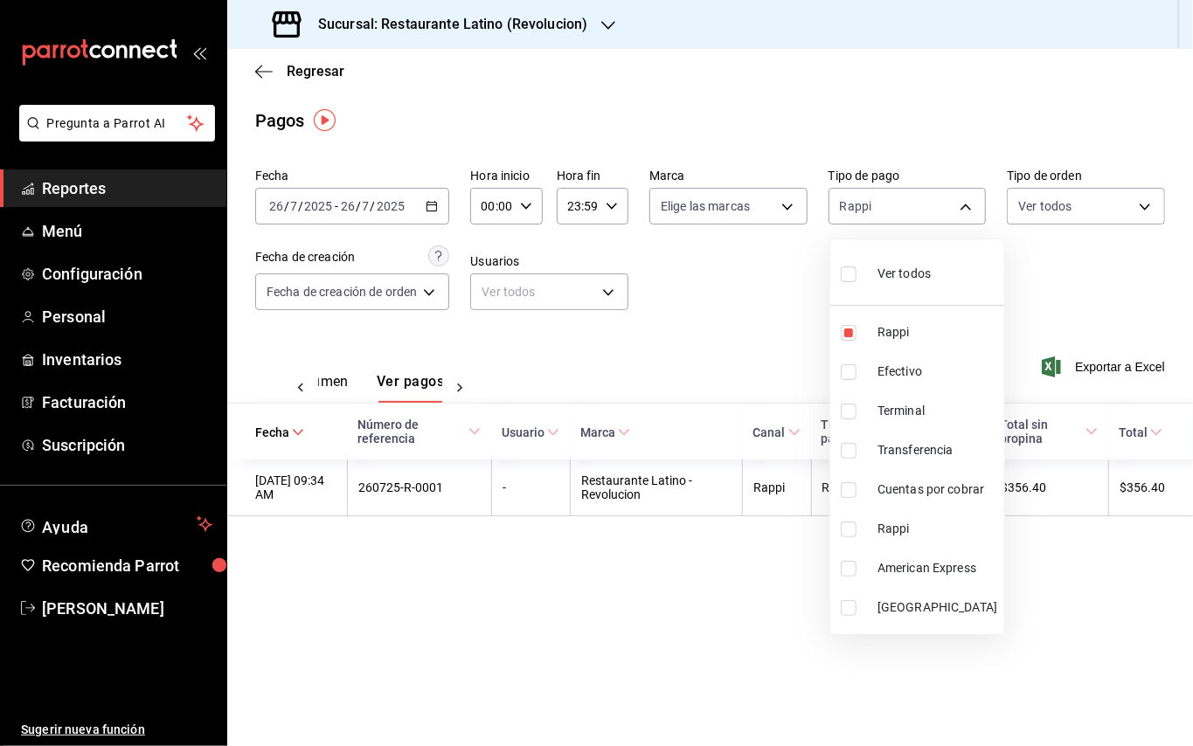
checkbox input "true"
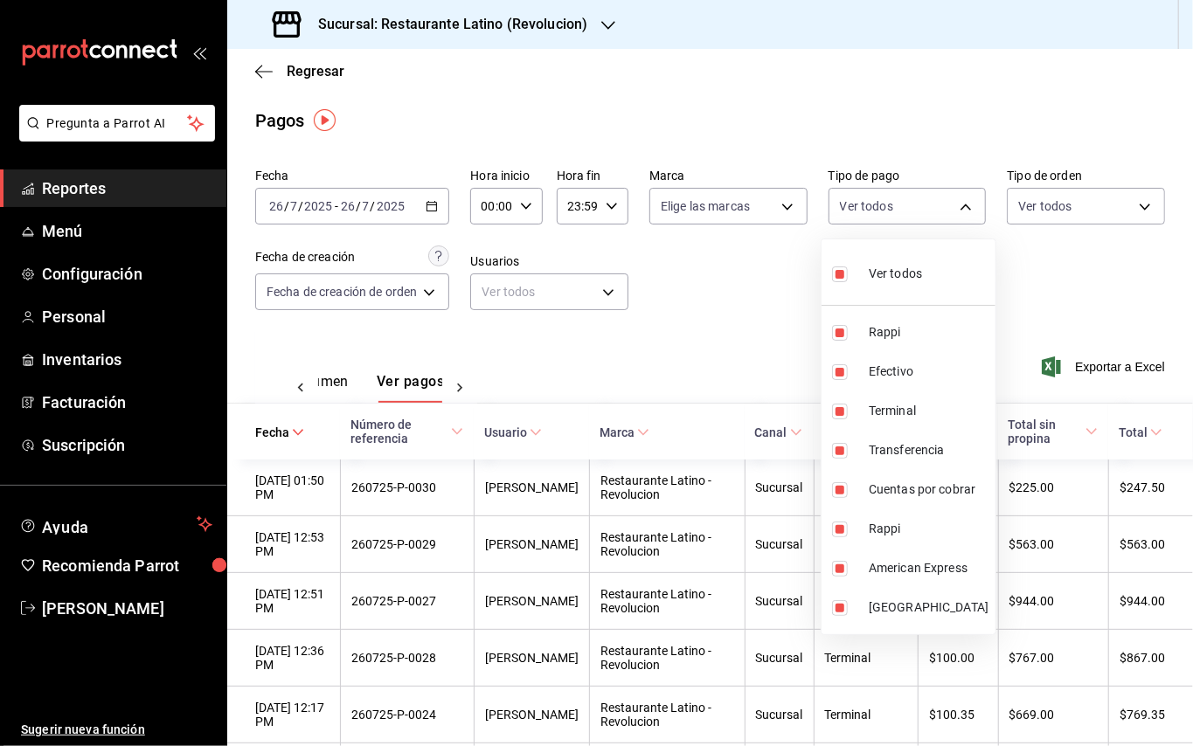
click at [1126, 200] on div at bounding box center [596, 373] width 1193 height 746
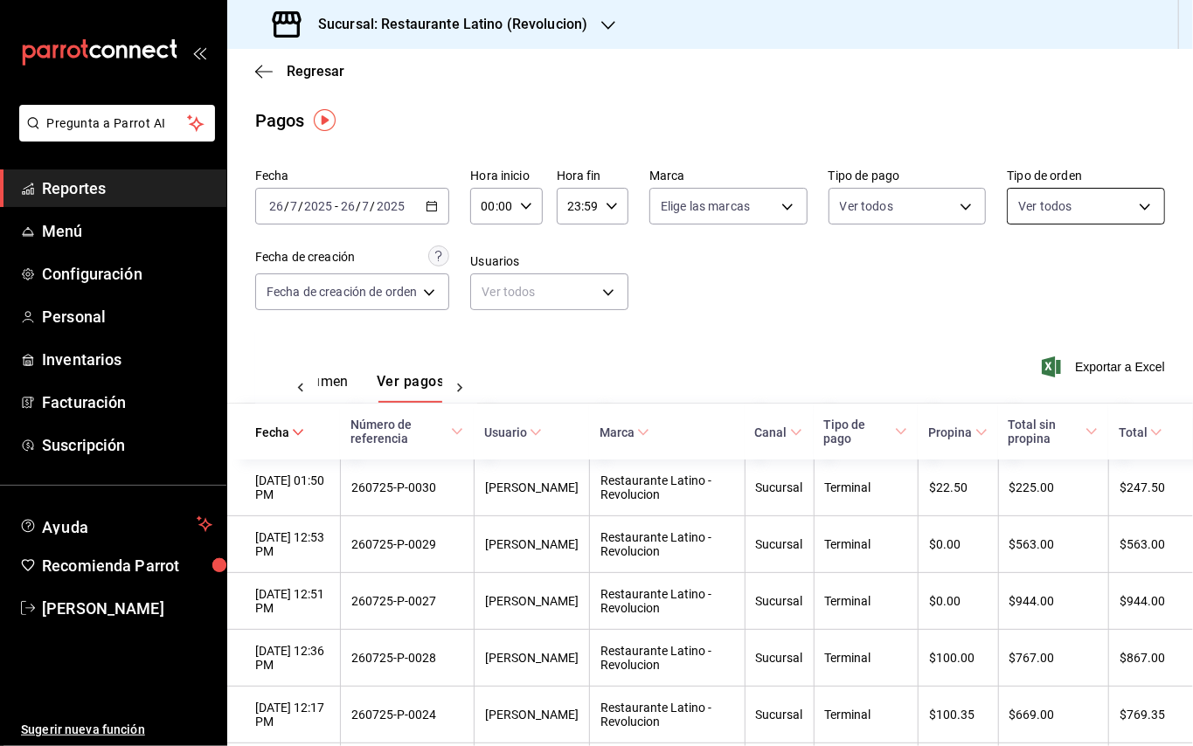
click at [1133, 204] on body "Pregunta a Parrot AI Reportes Menú Configuración Personal Inventarios Facturaci…" at bounding box center [596, 373] width 1193 height 746
click at [1133, 204] on div at bounding box center [596, 373] width 1193 height 746
click at [592, 28] on div "Sucursal: Restaurante Latino (Revolucion)" at bounding box center [431, 24] width 381 height 49
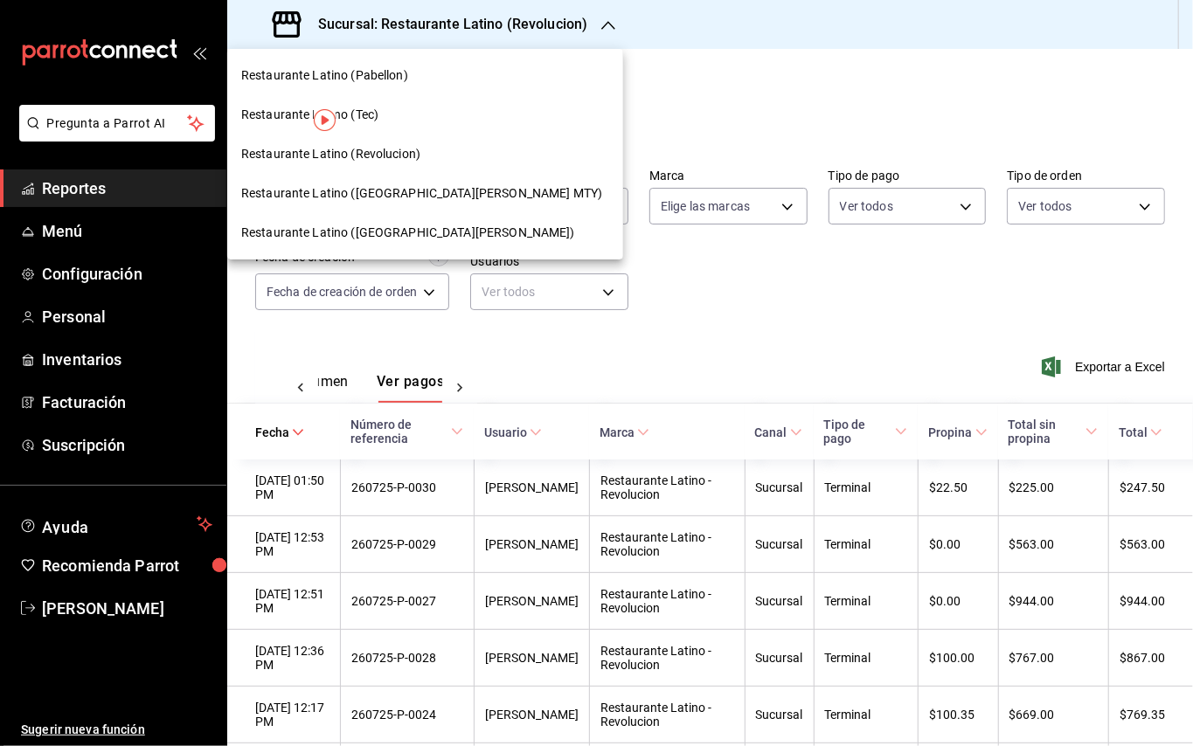
click at [581, 63] on div at bounding box center [596, 373] width 1193 height 746
